Goal: Task Accomplishment & Management: Complete application form

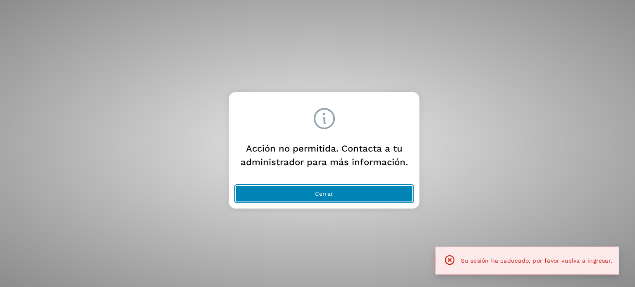
click at [276, 189] on button "Cerrar" at bounding box center [324, 194] width 177 height 17
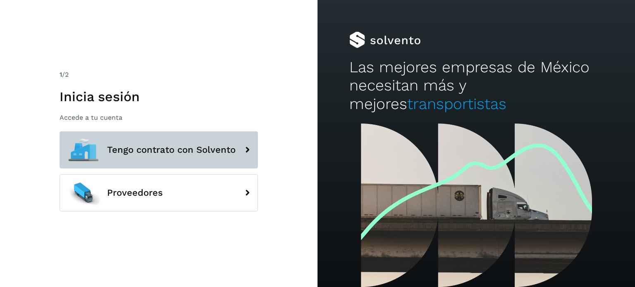
click at [144, 145] on span "Tengo contrato con Solvento" at bounding box center [171, 150] width 129 height 10
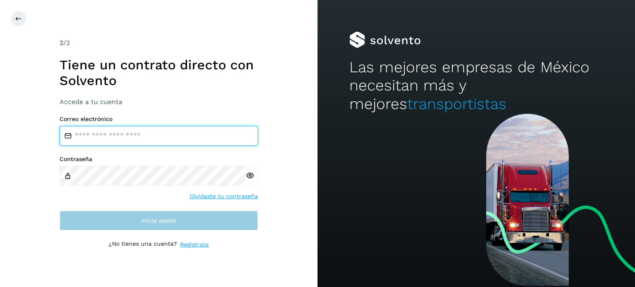
type input "**********"
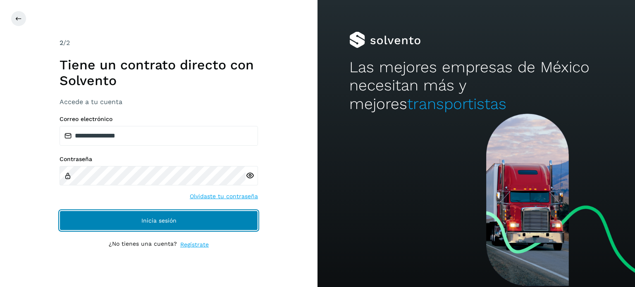
click at [146, 220] on span "Inicia sesión" at bounding box center [158, 221] width 35 height 6
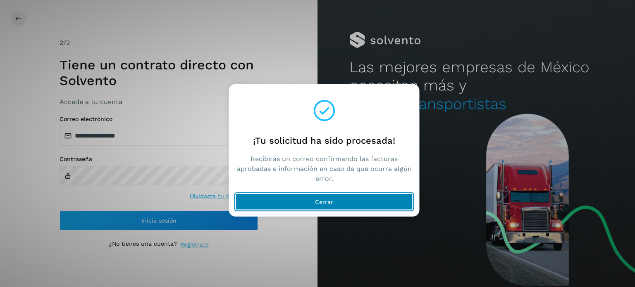
click at [297, 204] on button "Cerrar" at bounding box center [324, 202] width 177 height 17
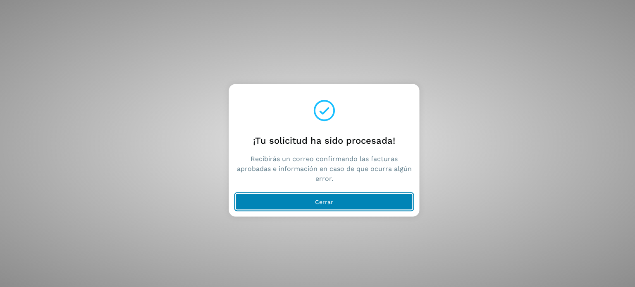
click at [308, 203] on button "Cerrar" at bounding box center [324, 202] width 177 height 17
